Goal: Information Seeking & Learning: Compare options

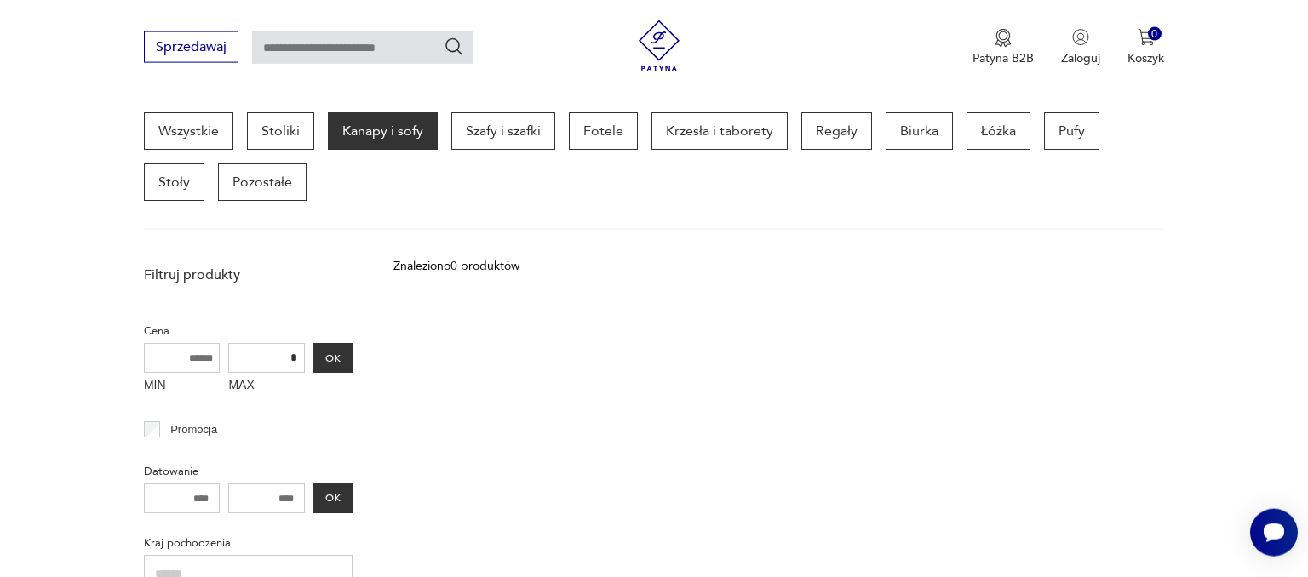
click at [299, 354] on input "*" at bounding box center [266, 358] width 77 height 30
type input "****"
click at [324, 350] on button "OK" at bounding box center [332, 358] width 39 height 30
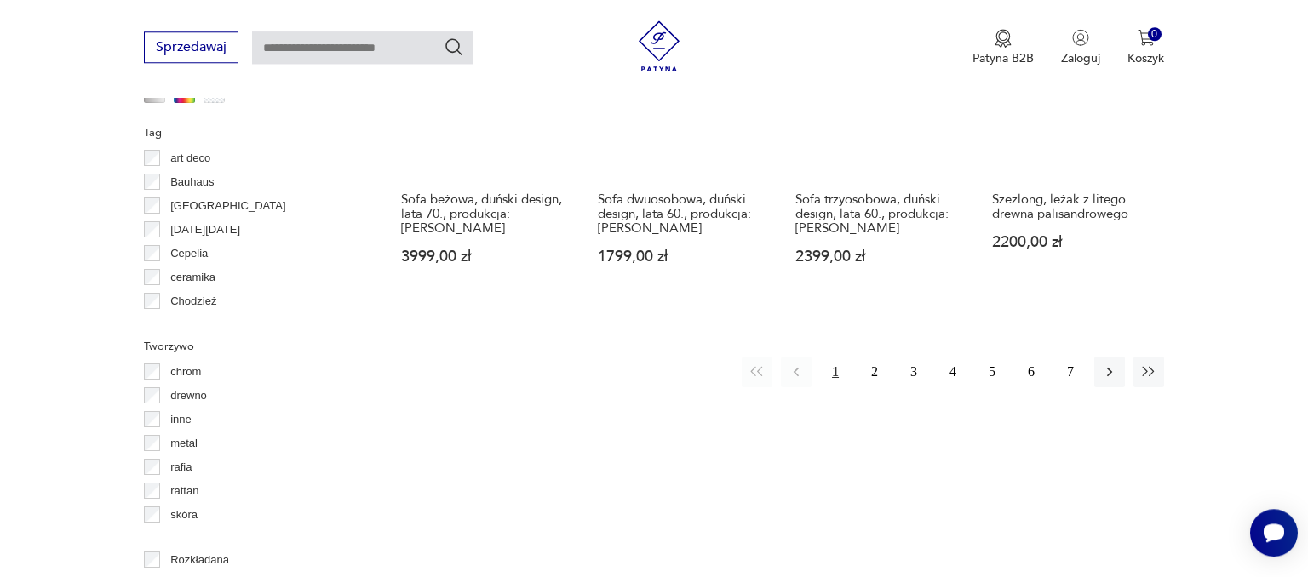
scroll to position [1762, 0]
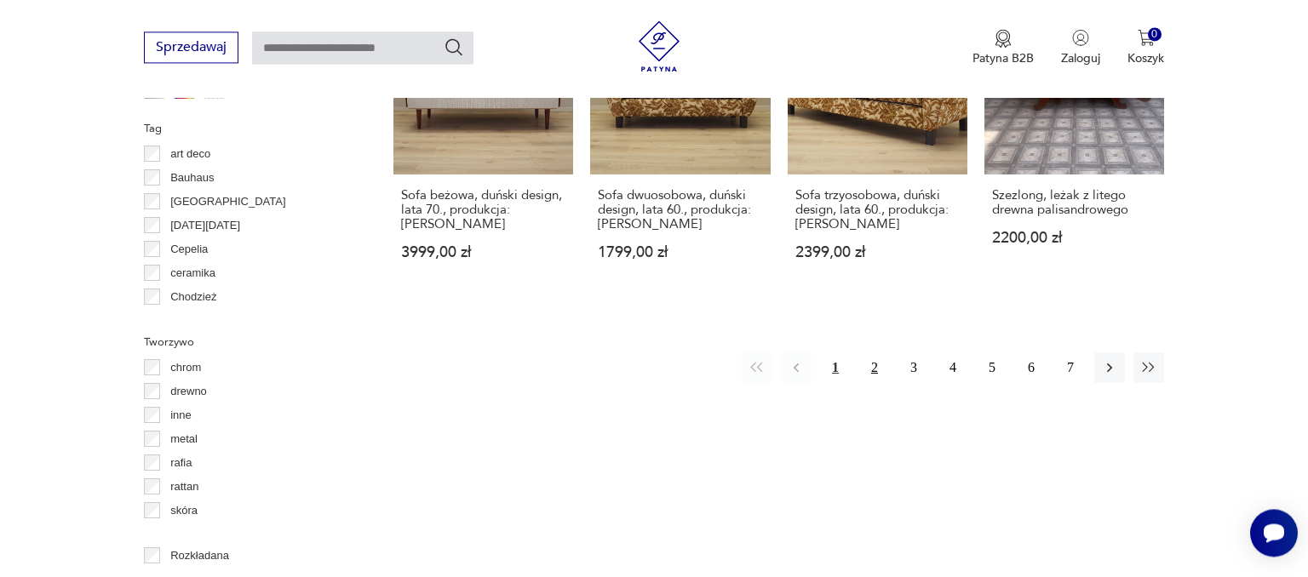
click at [870, 352] on button "2" at bounding box center [874, 367] width 31 height 31
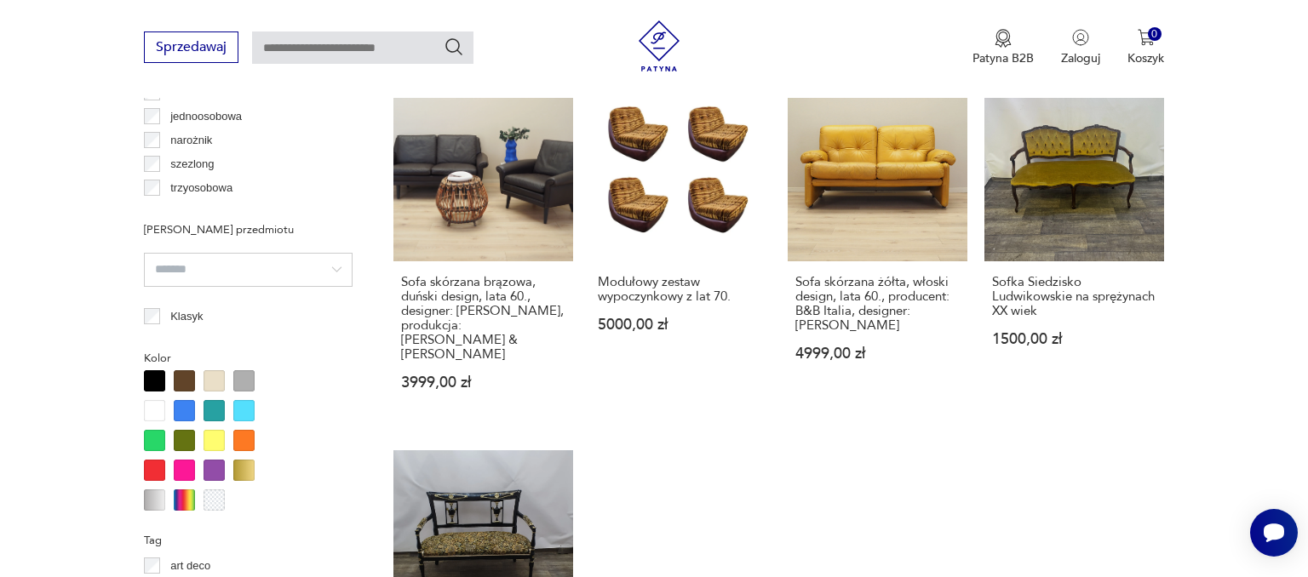
scroll to position [1619, 0]
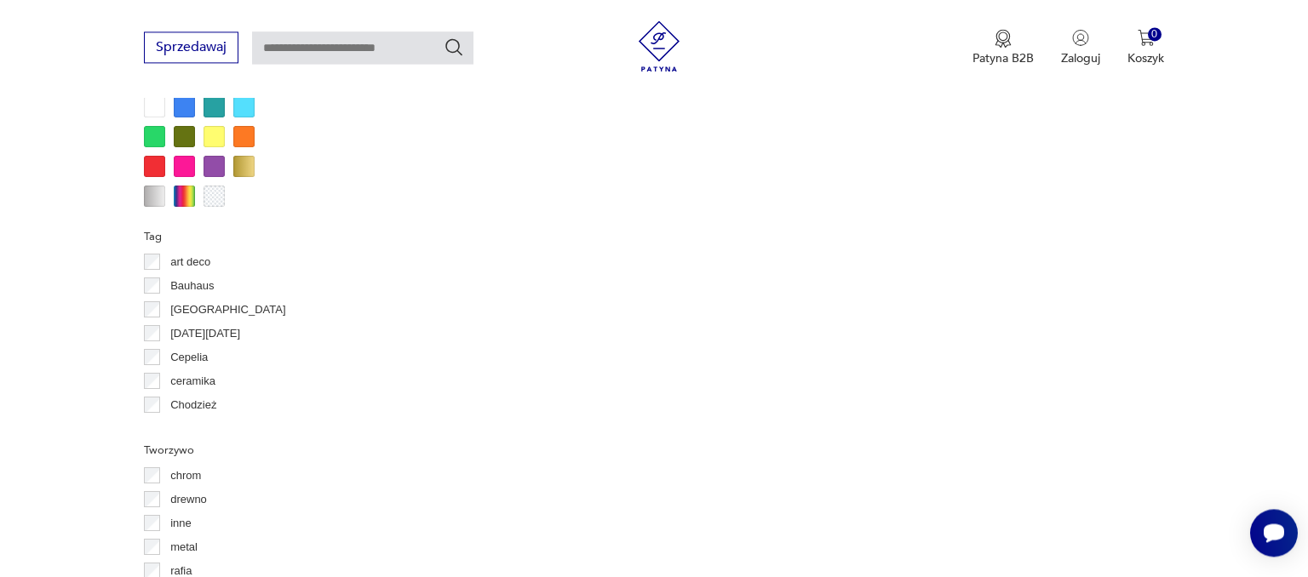
scroll to position [1619, 0]
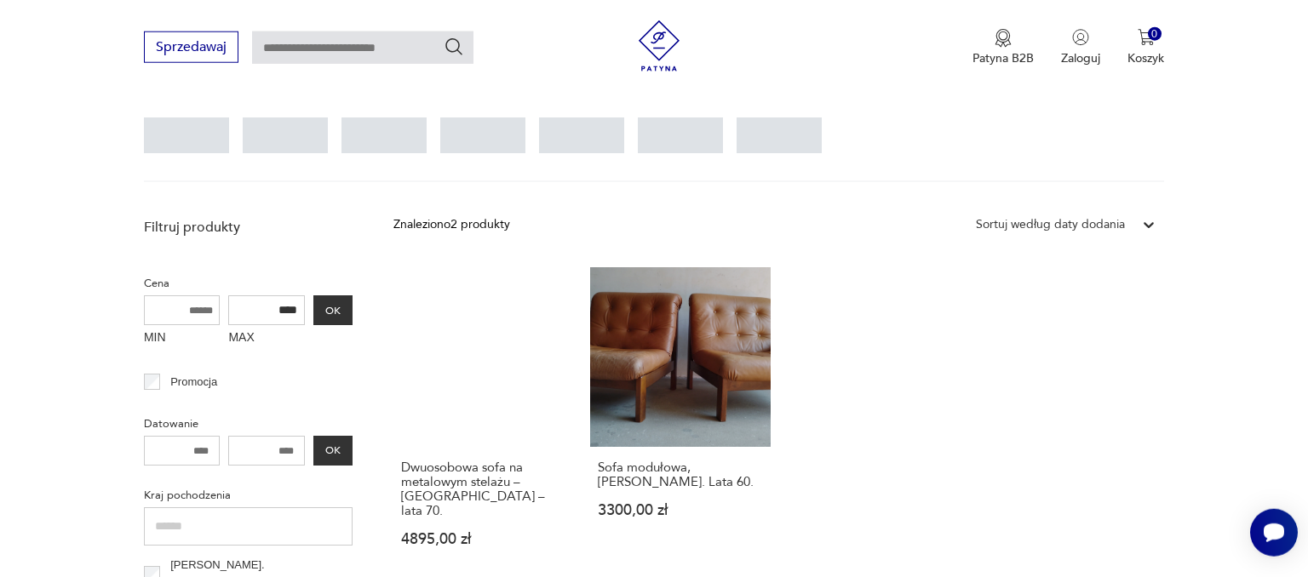
scroll to position [489, 0]
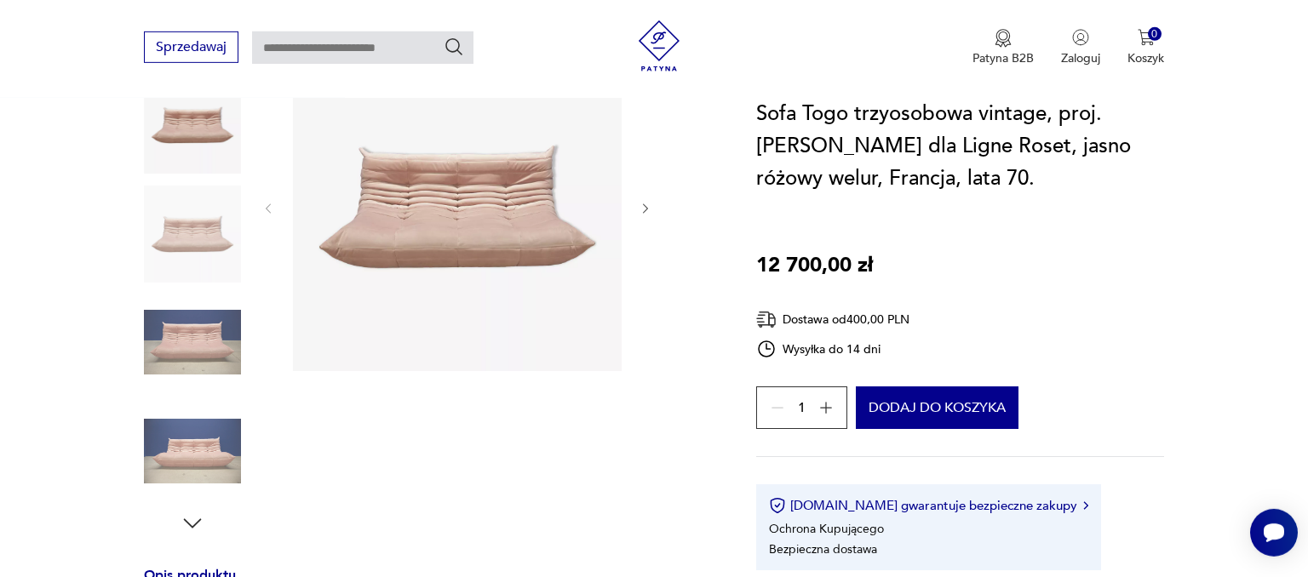
scroll to position [269, 0]
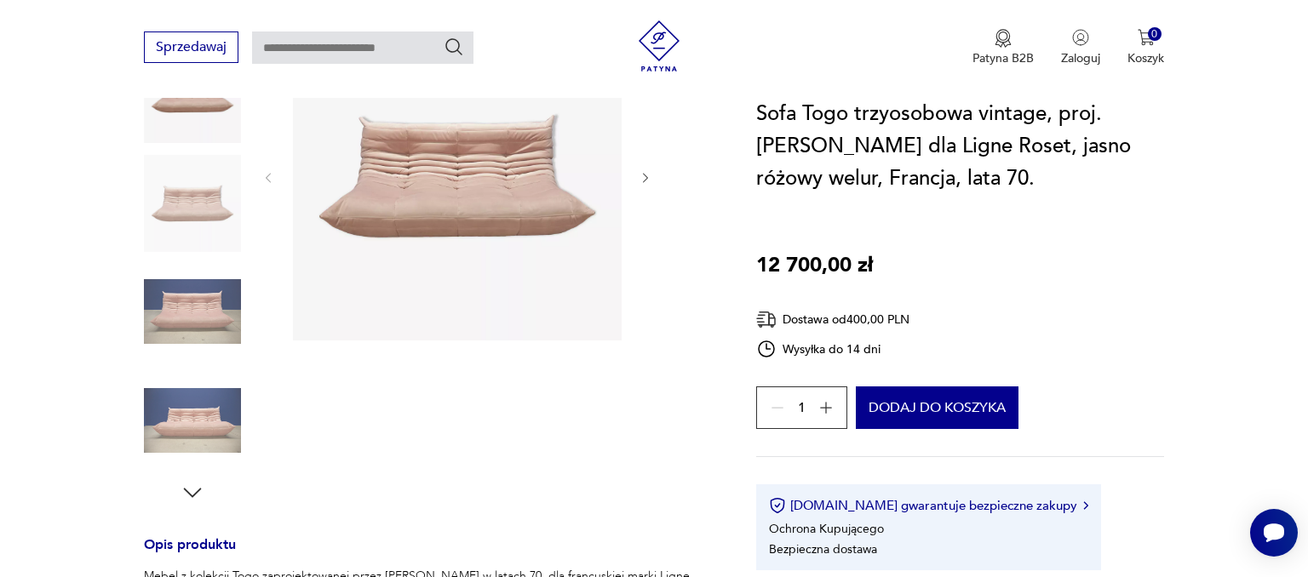
click at [644, 179] on icon "button" at bounding box center [646, 178] width 14 height 14
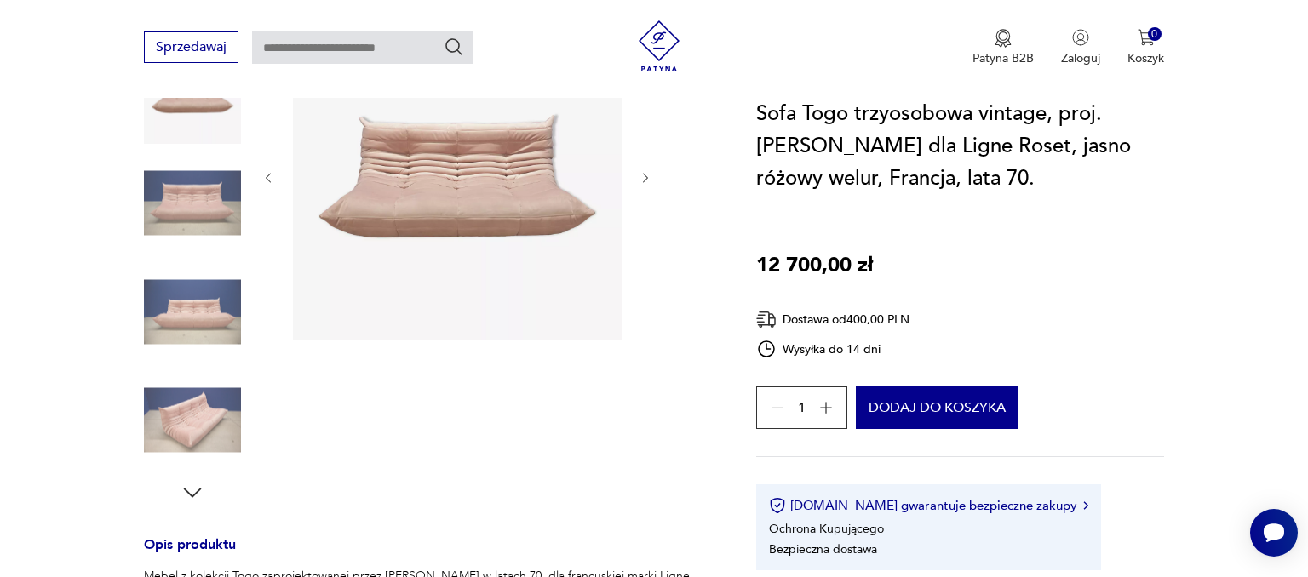
click at [644, 179] on icon "button" at bounding box center [646, 178] width 14 height 14
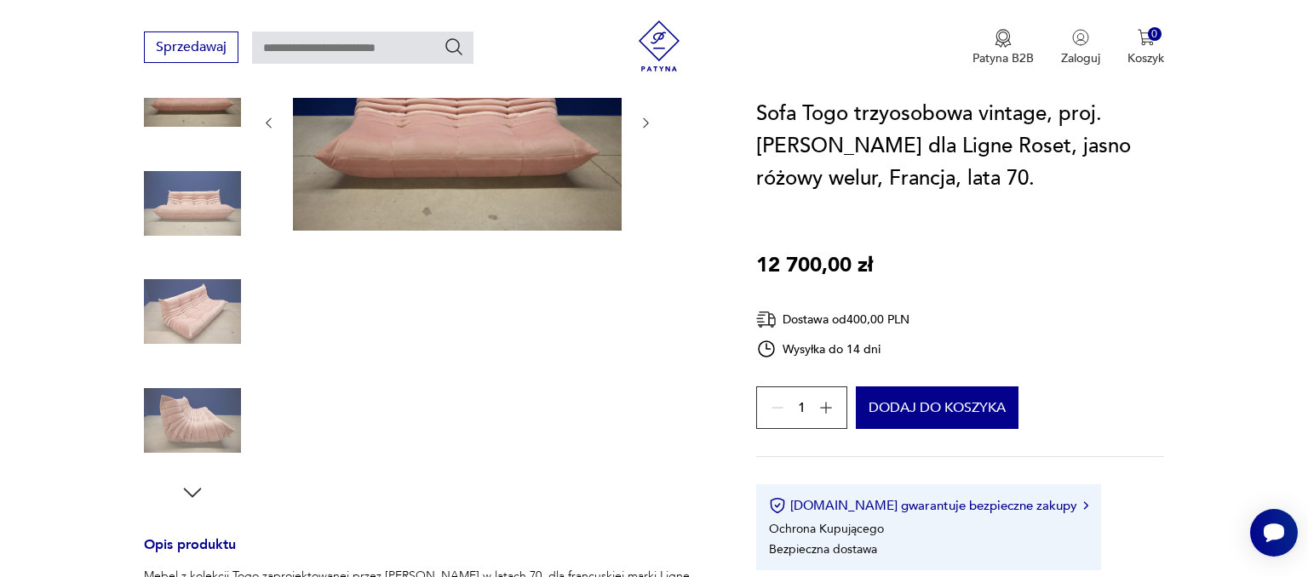
click at [644, 179] on div at bounding box center [457, 123] width 392 height 222
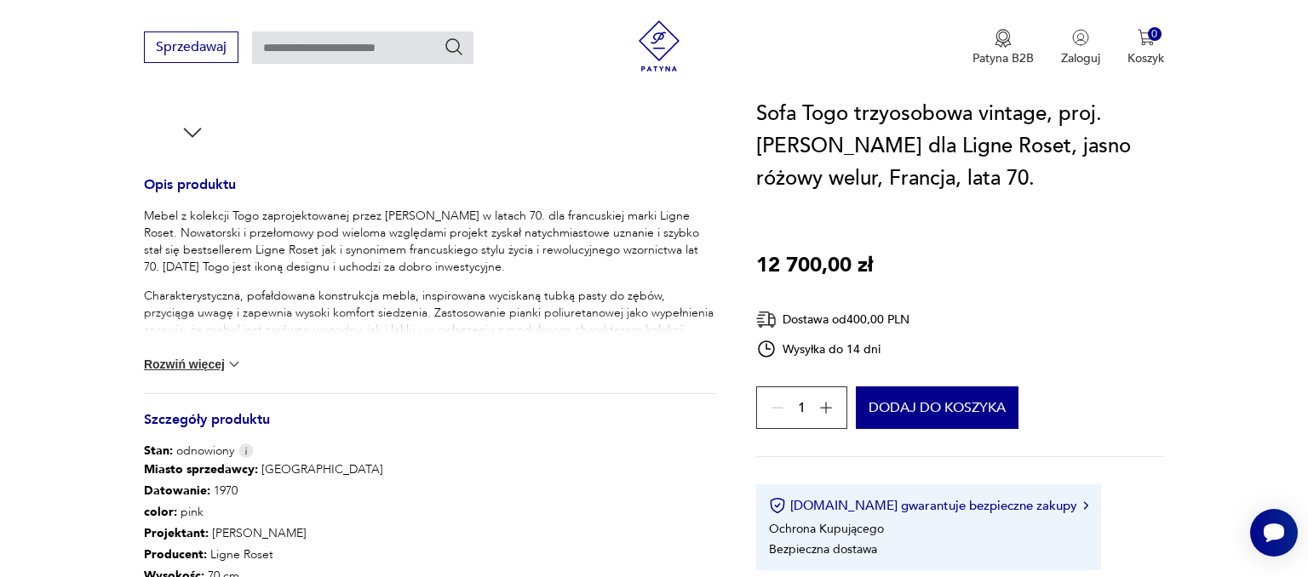
scroll to position [809, 0]
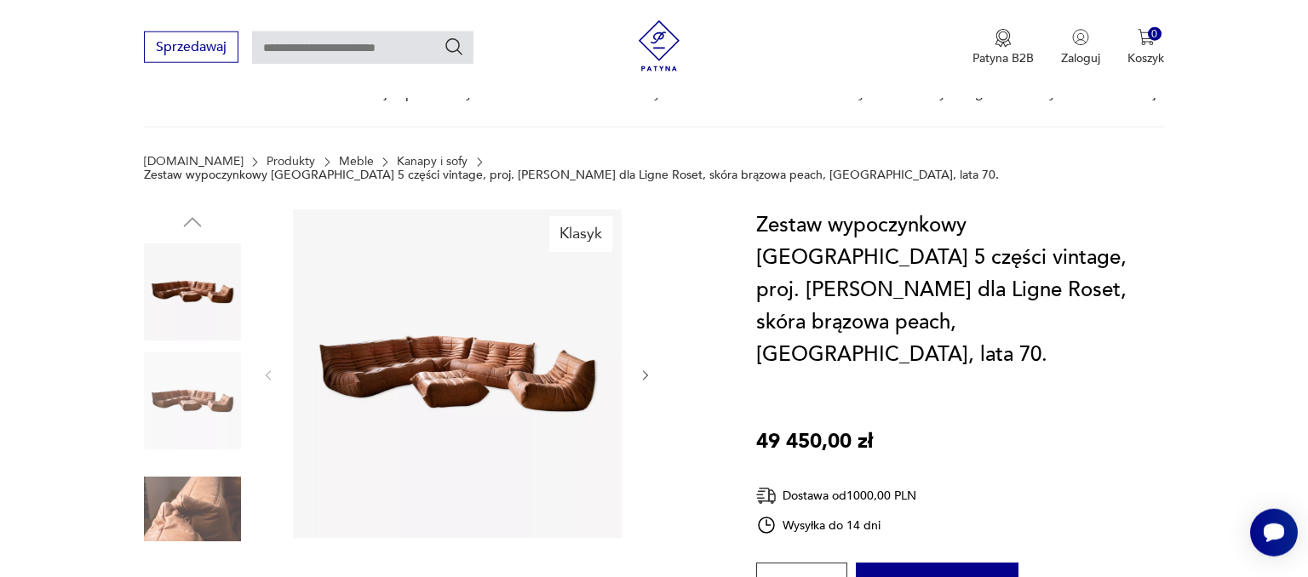
scroll to position [180, 0]
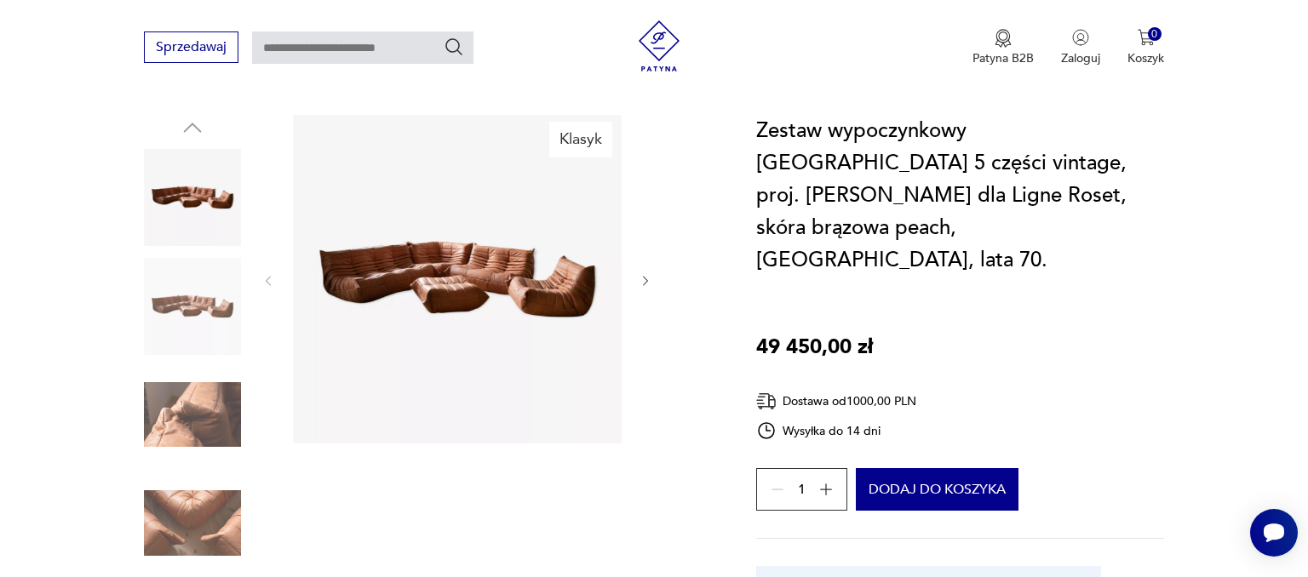
click at [648, 274] on icon "button" at bounding box center [646, 281] width 14 height 14
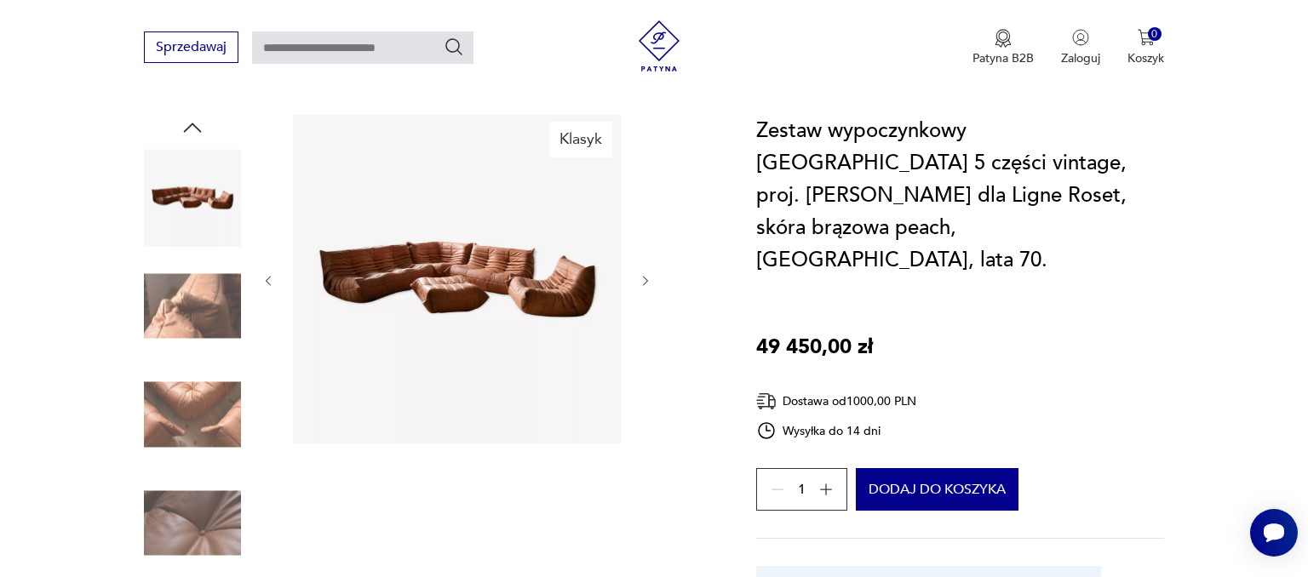
click at [648, 274] on icon "button" at bounding box center [646, 281] width 14 height 14
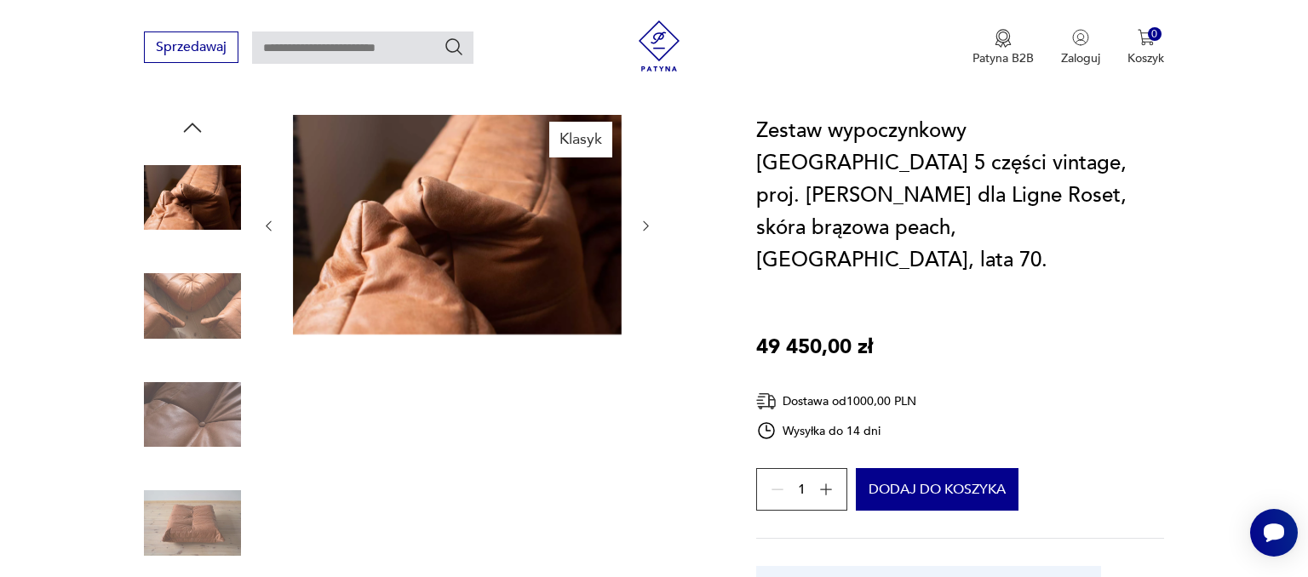
click at [648, 271] on div at bounding box center [457, 226] width 392 height 222
click at [646, 219] on icon "button" at bounding box center [646, 226] width 14 height 14
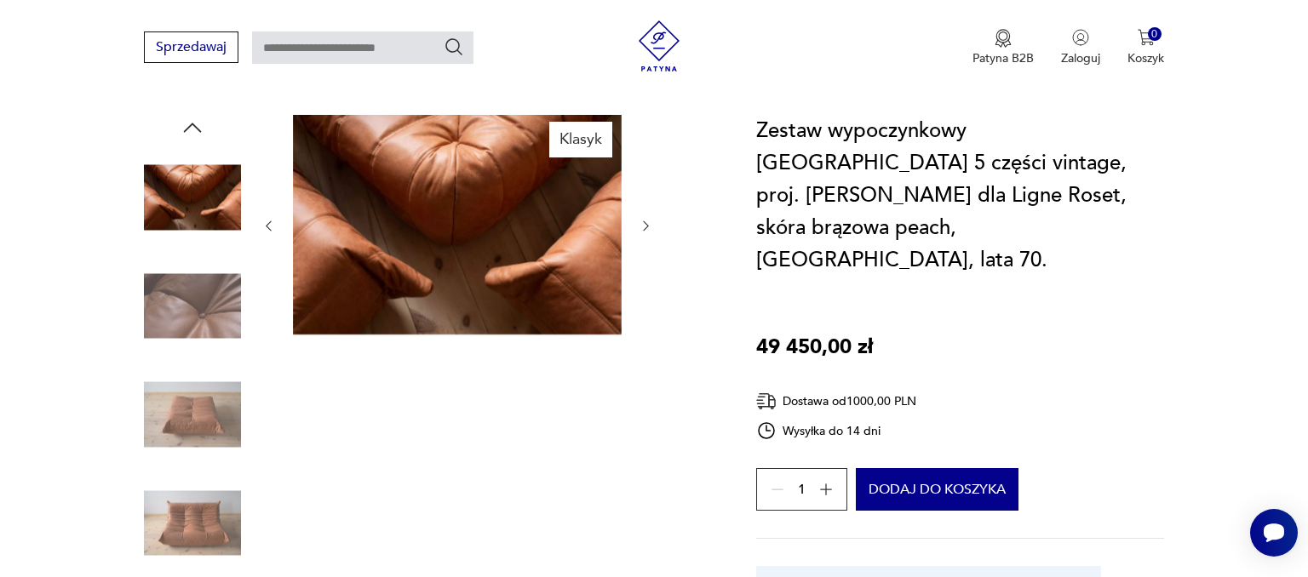
click at [646, 219] on icon "button" at bounding box center [646, 226] width 14 height 14
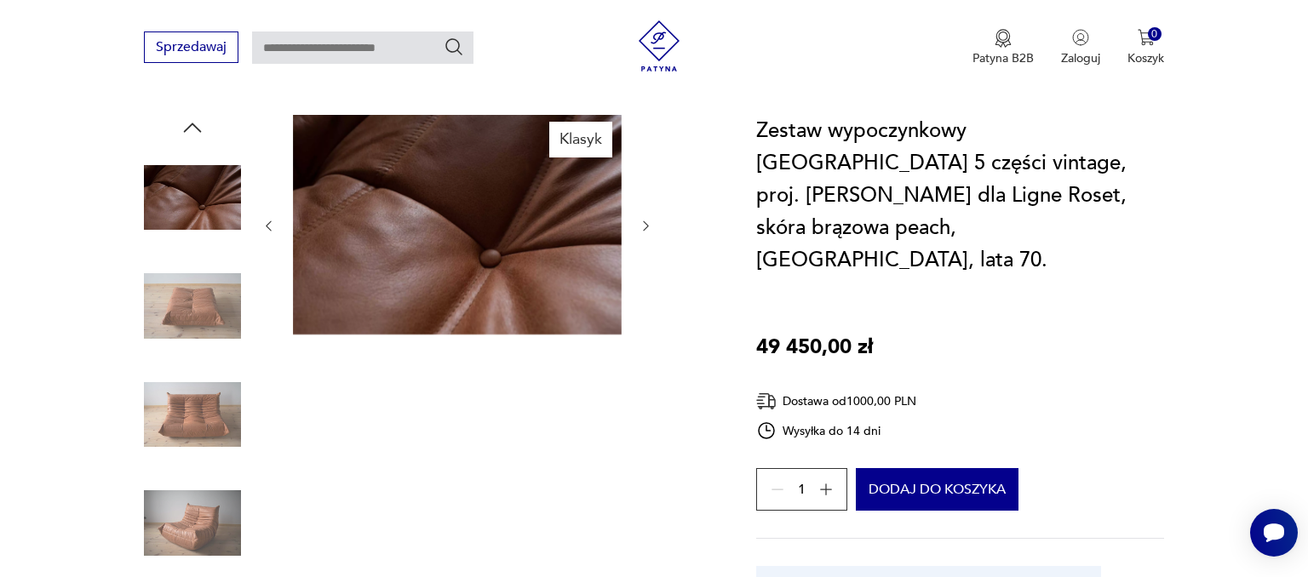
click at [646, 219] on icon "button" at bounding box center [646, 226] width 14 height 14
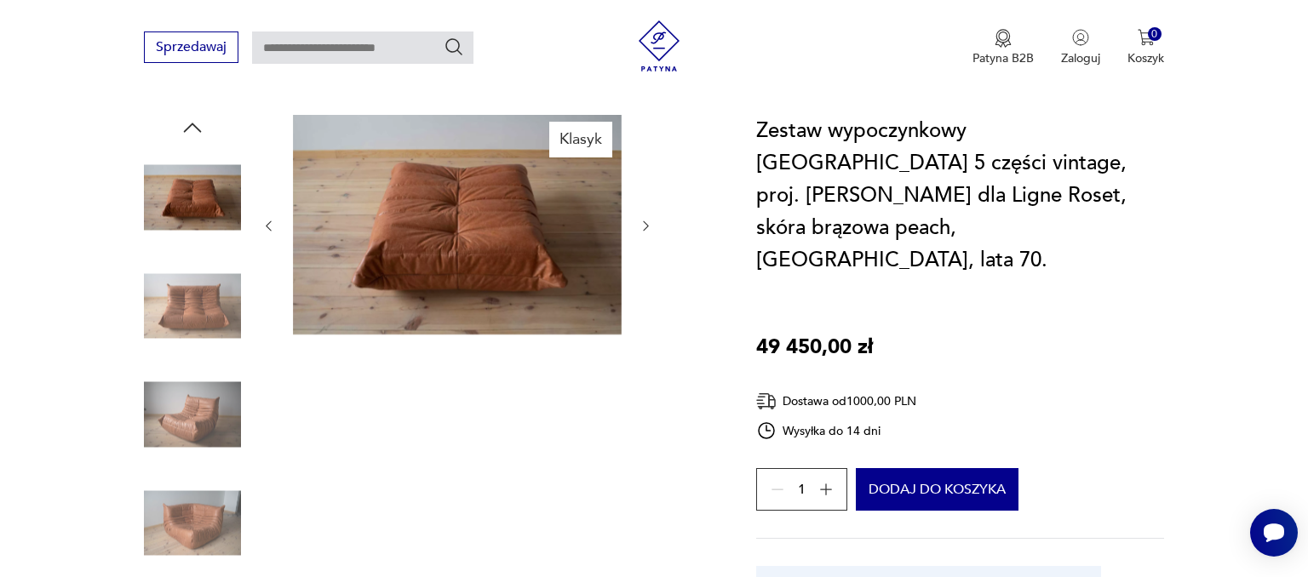
click at [646, 219] on icon "button" at bounding box center [646, 226] width 14 height 14
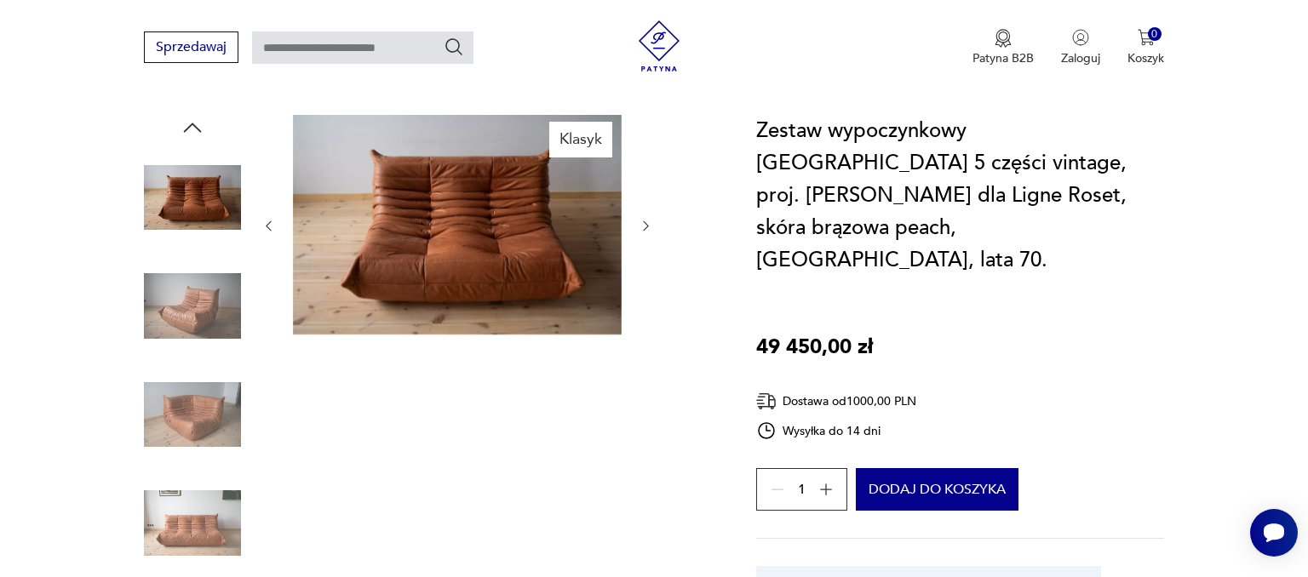
click at [646, 219] on icon "button" at bounding box center [646, 226] width 14 height 14
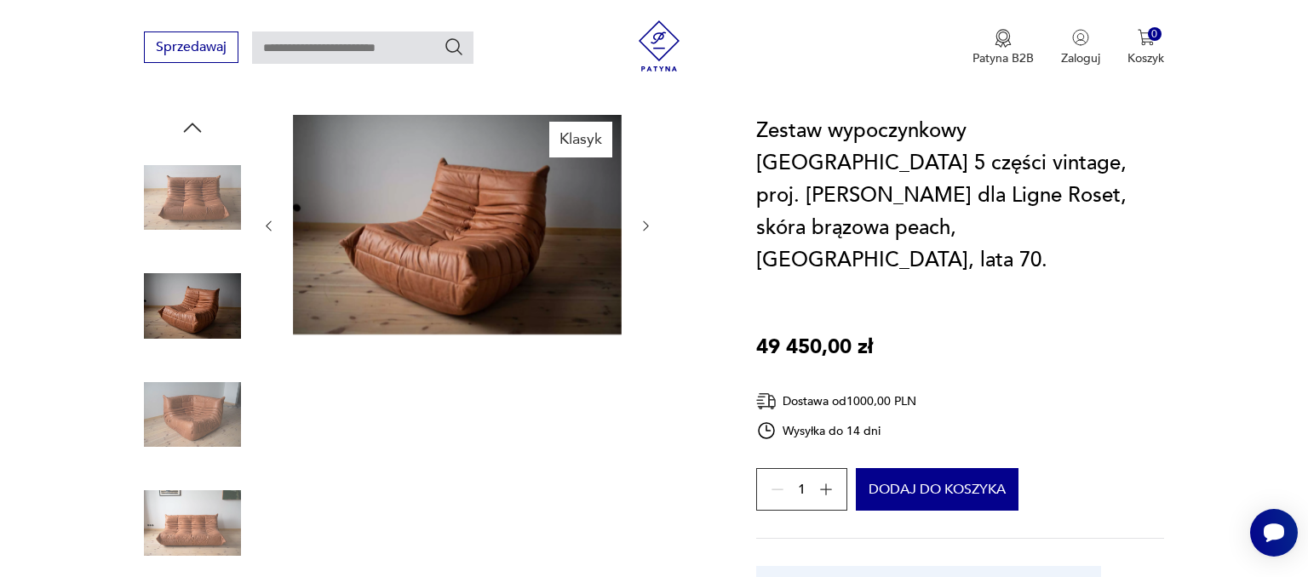
click at [646, 219] on icon "button" at bounding box center [646, 226] width 14 height 14
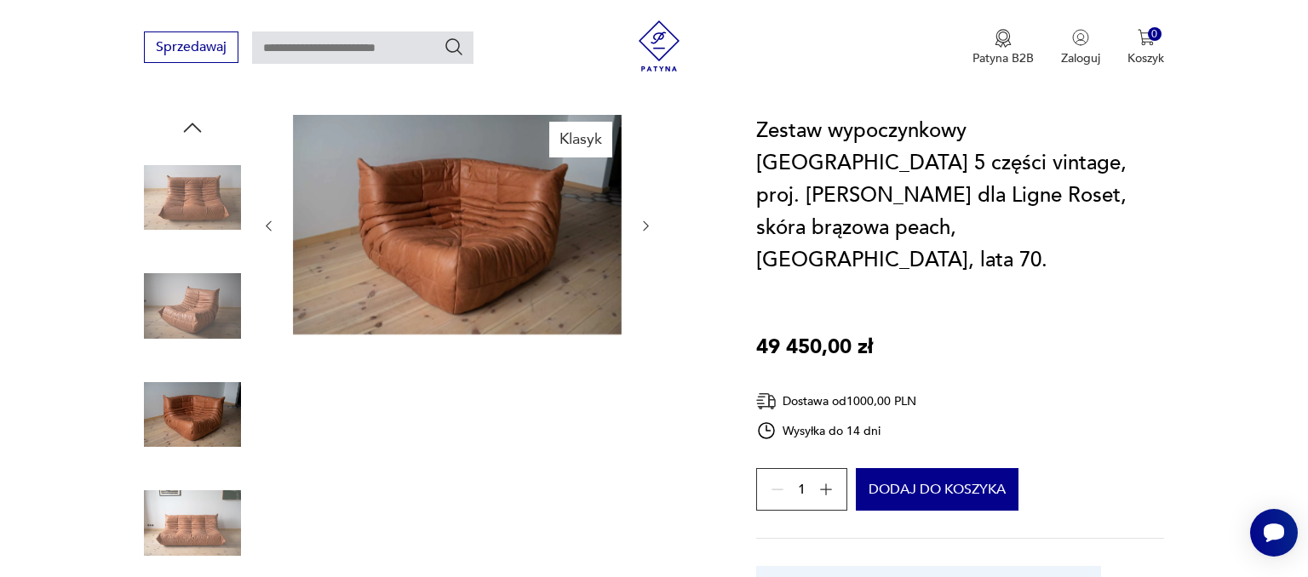
click at [646, 219] on icon "button" at bounding box center [646, 226] width 14 height 14
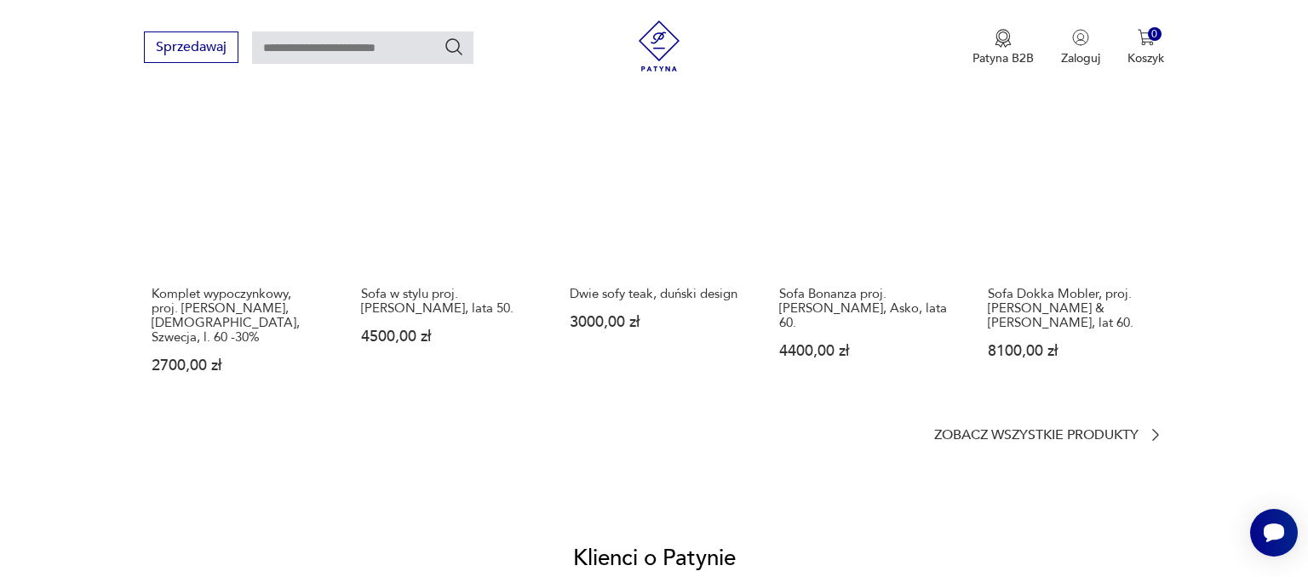
scroll to position [1528, 0]
